Goal: Transaction & Acquisition: Purchase product/service

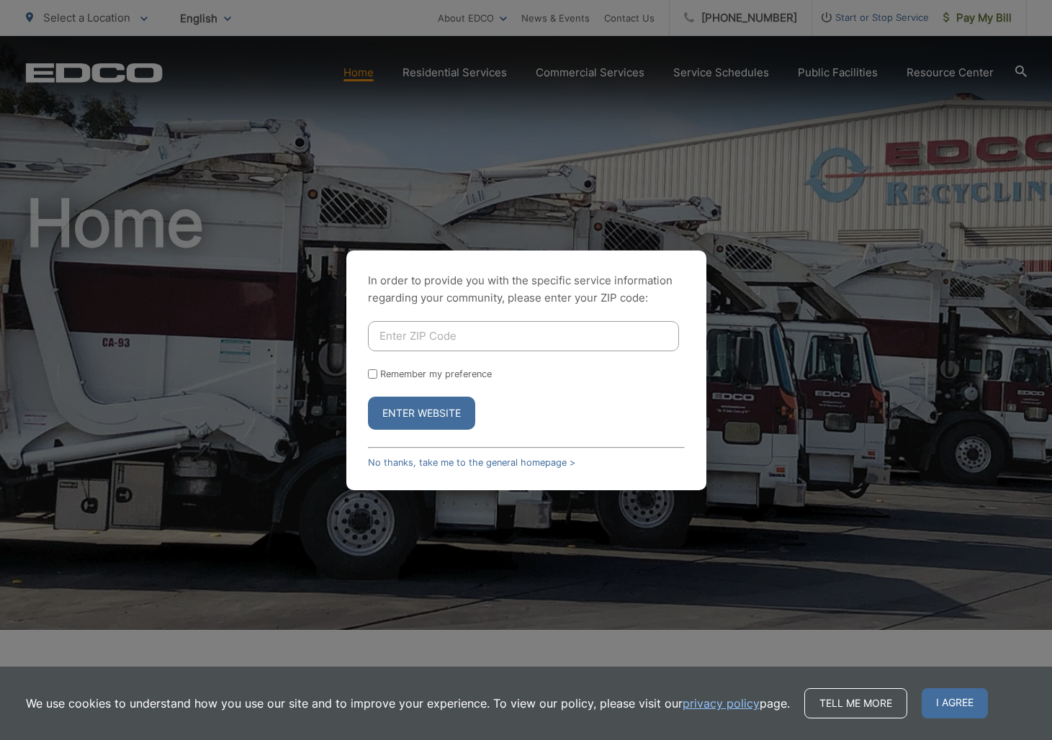
click at [421, 346] on input "Enter ZIP Code" at bounding box center [523, 336] width 311 height 30
type input "90813"
click at [405, 415] on button "Enter Website" at bounding box center [421, 413] width 107 height 33
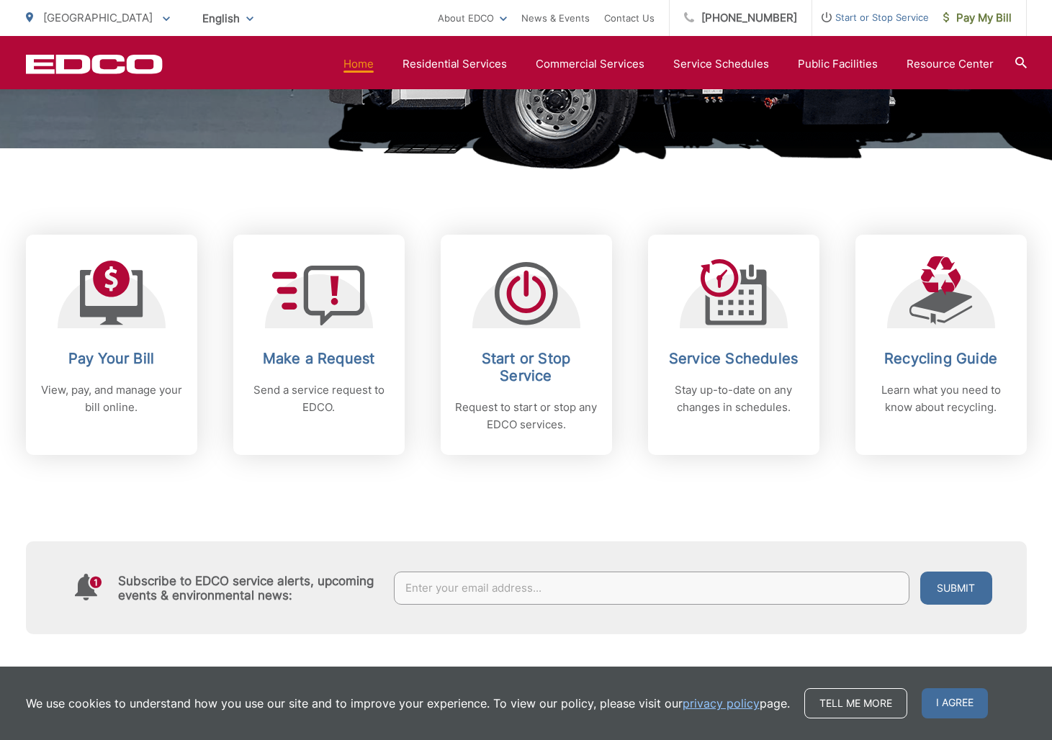
scroll to position [501, 0]
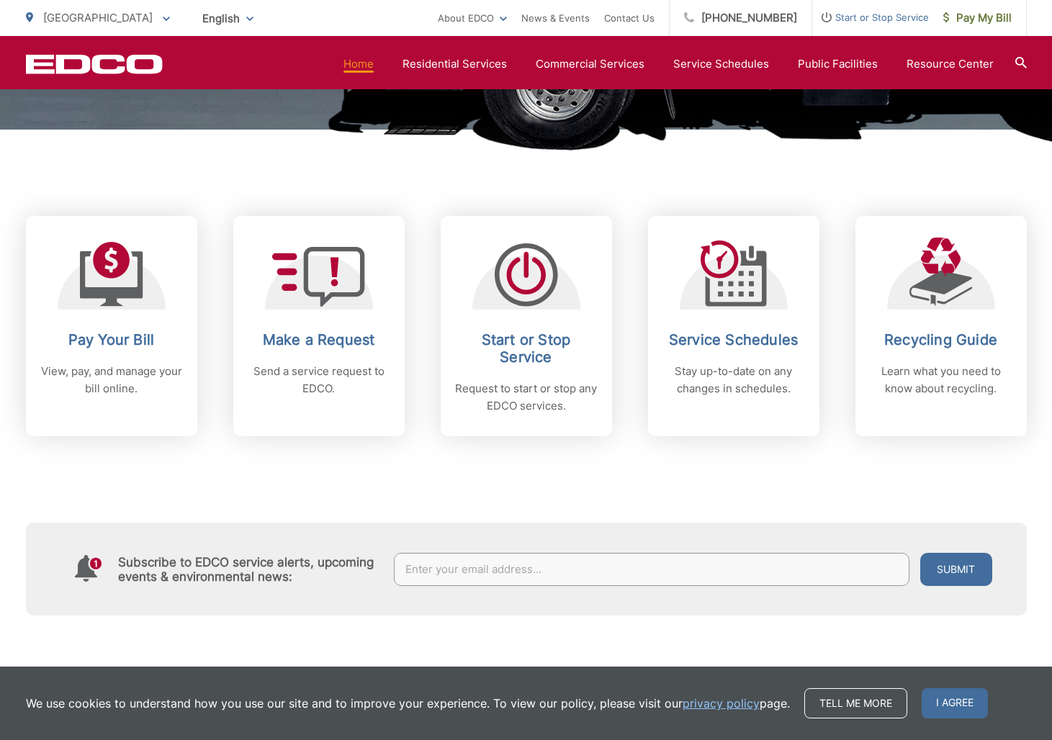
drag, startPoint x: 575, startPoint y: 497, endPoint x: 591, endPoint y: 498, distance: 15.1
click at [575, 497] on div "Subscribe to EDCO service alerts, upcoming events & environmental news: Submit" at bounding box center [526, 525] width 1001 height 179
click at [966, 698] on span "I agree" at bounding box center [955, 704] width 66 height 30
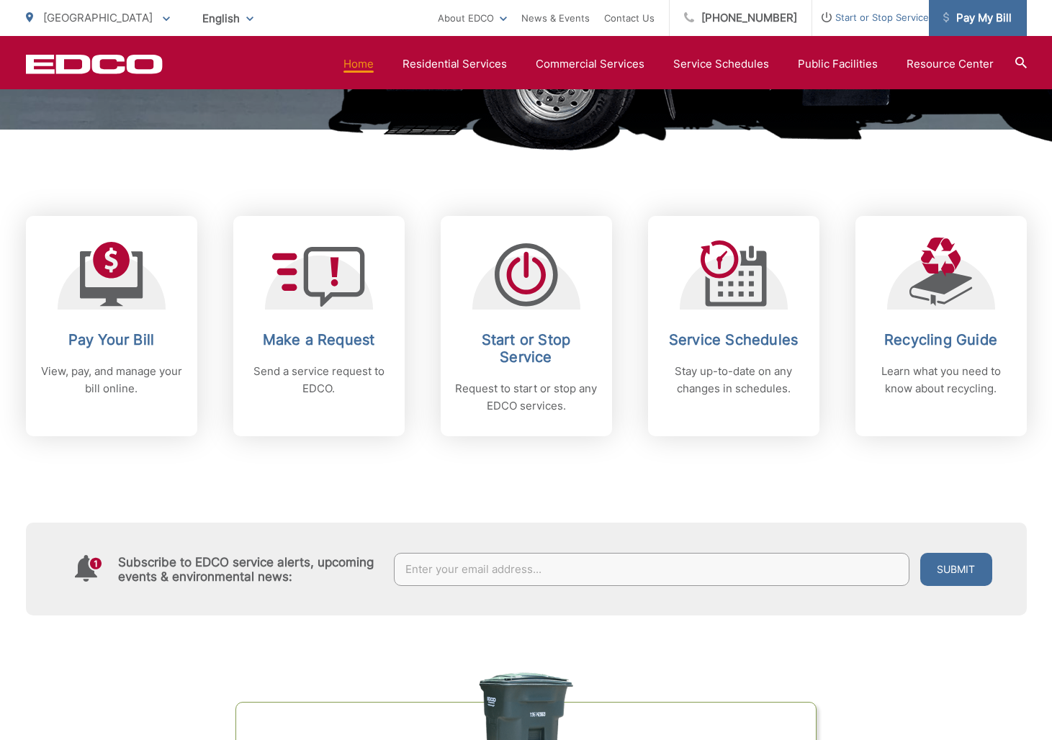
click at [1003, 19] on span "Pay My Bill" at bounding box center [978, 17] width 68 height 17
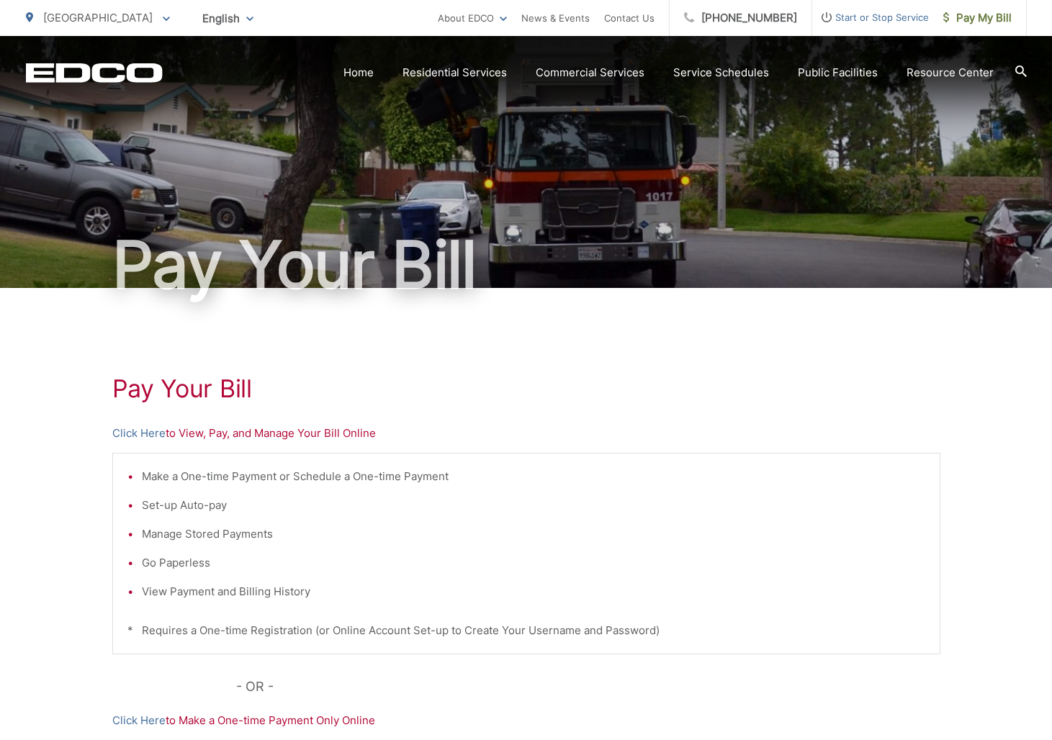
drag, startPoint x: 187, startPoint y: 438, endPoint x: 168, endPoint y: 436, distance: 19.6
click at [187, 438] on p "Click Here to View, Pay, and Manage Your Bill Online" at bounding box center [526, 433] width 828 height 17
click at [138, 436] on link "Click Here" at bounding box center [138, 433] width 53 height 17
